Goal: Transaction & Acquisition: Purchase product/service

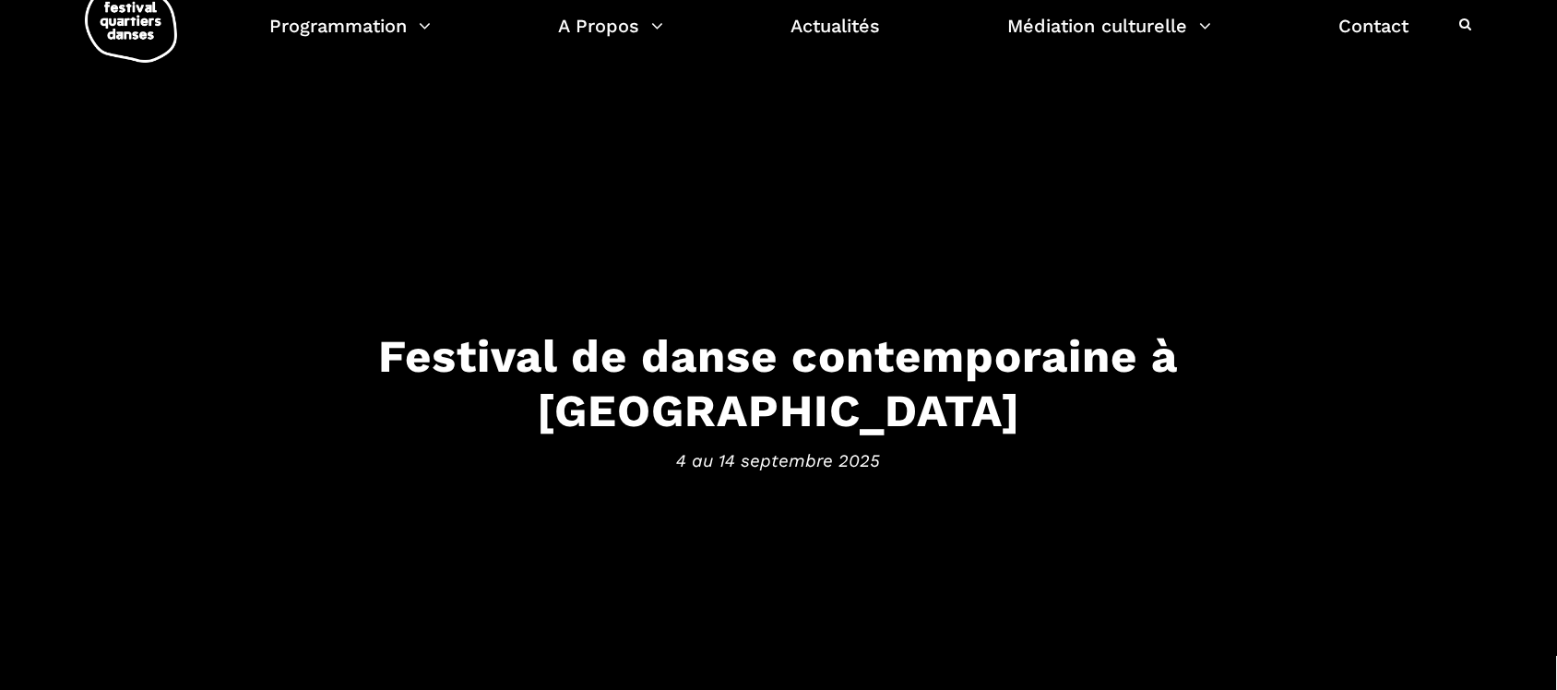
scroll to position [49, 0]
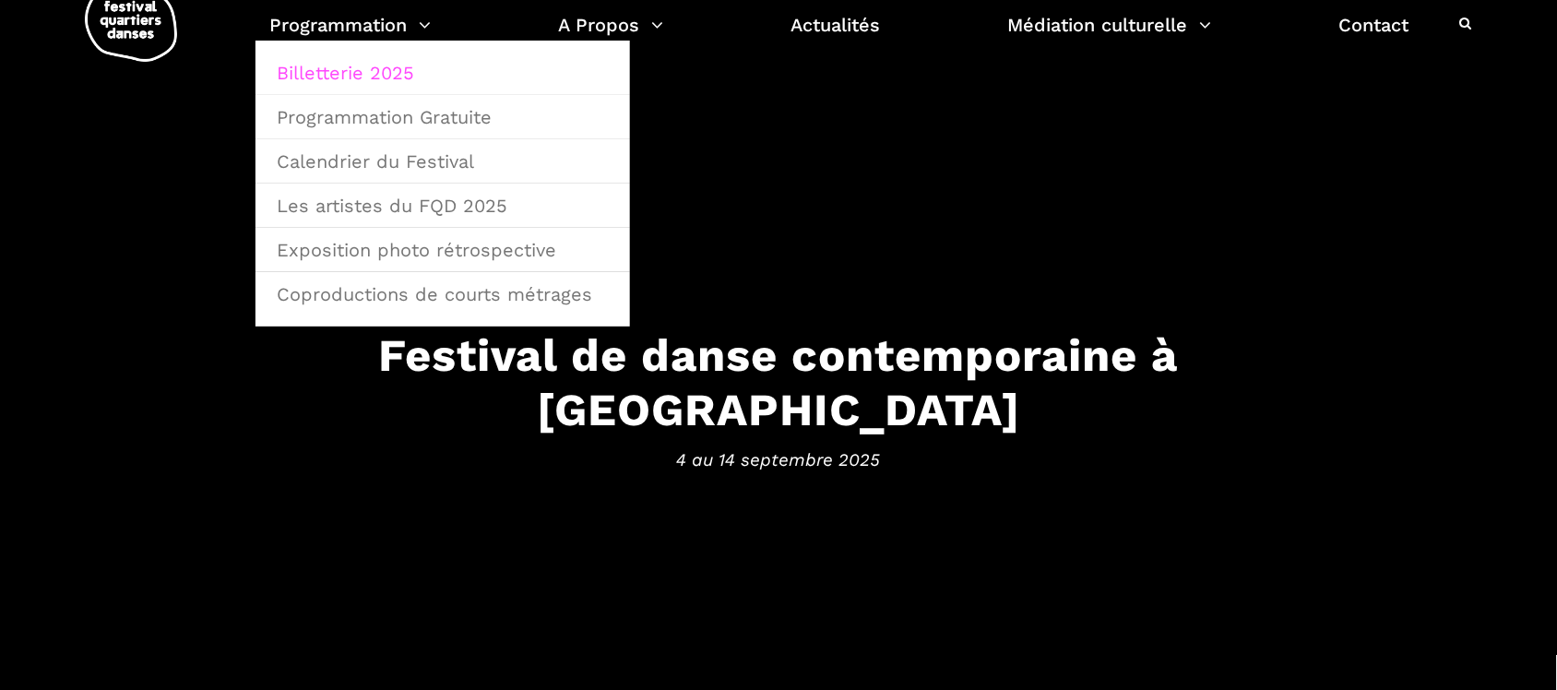
click at [370, 53] on link "Billetterie 2025" at bounding box center [443, 73] width 354 height 42
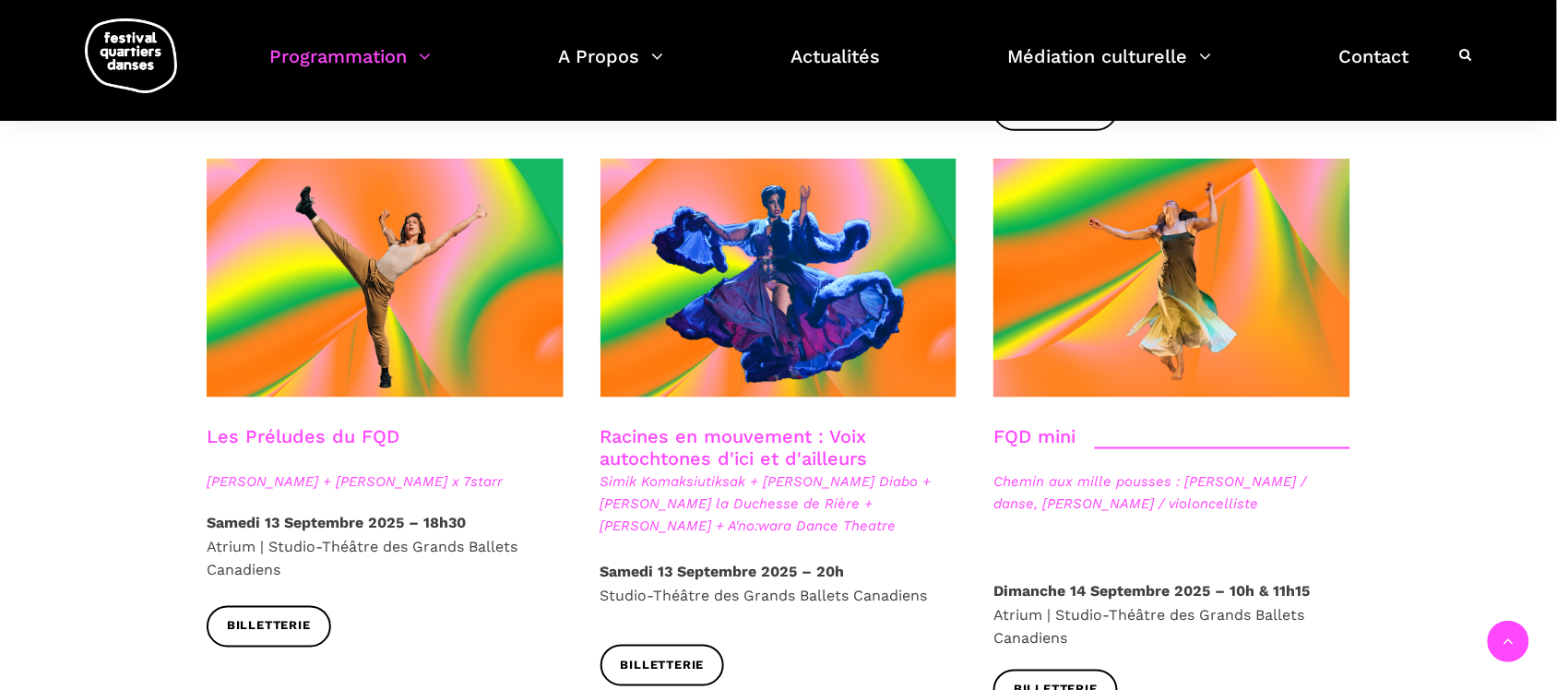
scroll to position [2642, 0]
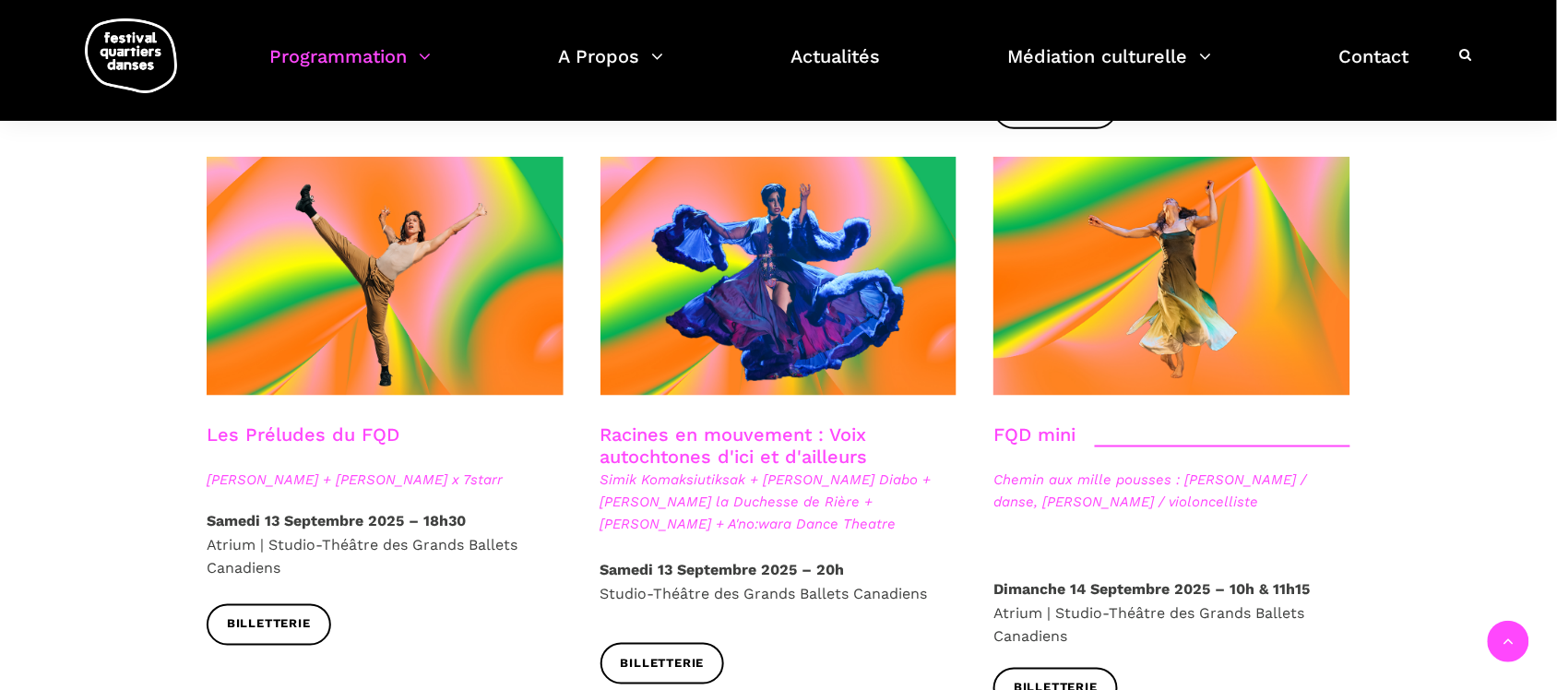
click at [761, 469] on span "Simik Komaksiutiksak + [PERSON_NAME] Diabo + [PERSON_NAME] la Duchesse de Rière…" at bounding box center [778, 502] width 357 height 66
click at [830, 423] on link "Racines en mouvement : Voix autochtones d'ici et d'ailleurs" at bounding box center [733, 445] width 267 height 44
